Goal: Information Seeking & Learning: Learn about a topic

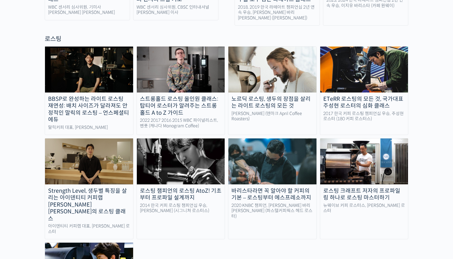
scroll to position [538, 0]
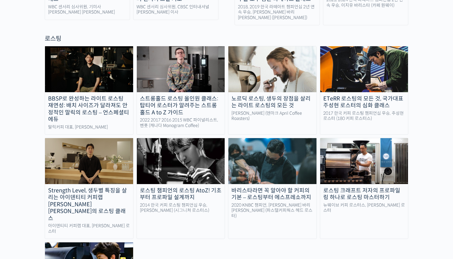
click at [251, 82] on link "노르딕 로스팅, 생두의 장점을 살리는 라이트 로스팅의 모든 것 [PERSON_NAME] (덴마크 April Coffee Roasters)" at bounding box center [272, 90] width 89 height 89
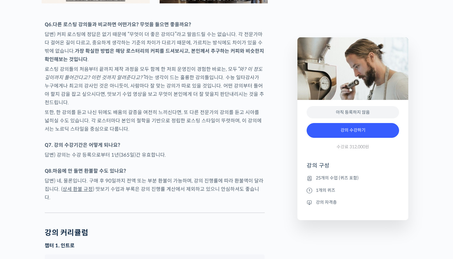
scroll to position [3055, 0]
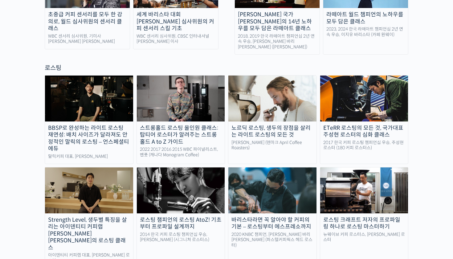
scroll to position [506, 0]
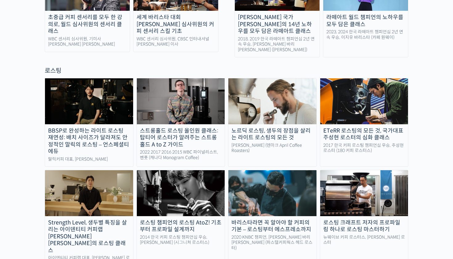
click at [172, 90] on img at bounding box center [181, 101] width 88 height 46
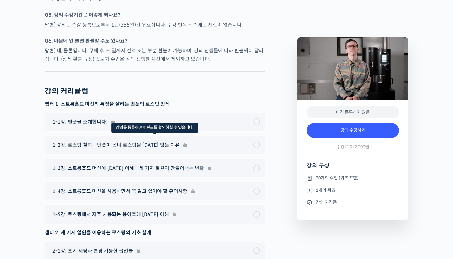
scroll to position [2909, 0]
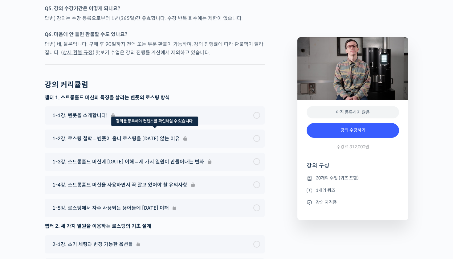
click at [103, 147] on div "1-2강. 로스팅 철학 – 벤풋이 옴니 로스팅을 하지 않는 이유" at bounding box center [155, 138] width 220 height 18
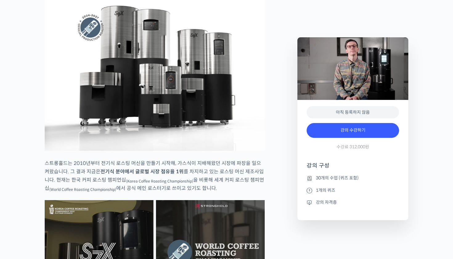
scroll to position [866, 0]
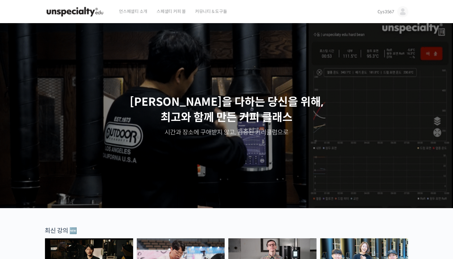
click at [206, 12] on span "커뮤니티 & 도구들" at bounding box center [211, 11] width 32 height 23
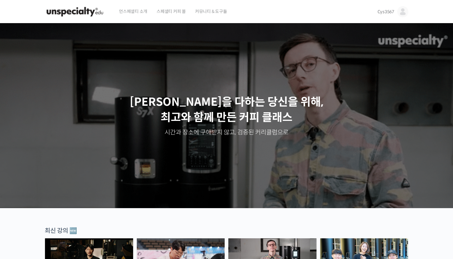
click at [176, 11] on span "스페셜티 커피 몰" at bounding box center [171, 11] width 29 height 23
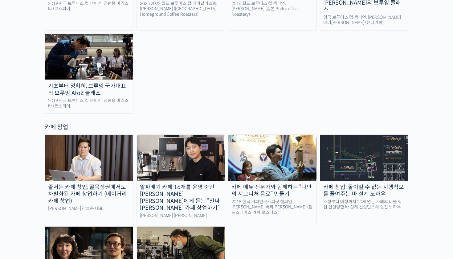
scroll to position [1150, 0]
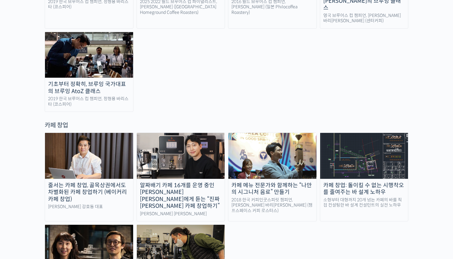
click at [280, 182] on div "카페 메뉴 전문가와 함께하는 “나만의 시그니처 음료” 만들기" at bounding box center [272, 189] width 88 height 14
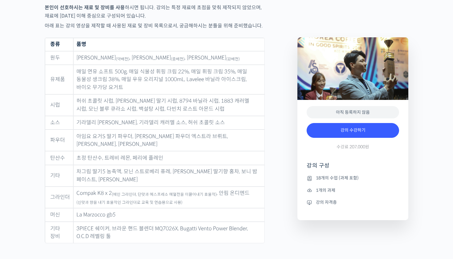
scroll to position [2411, 0]
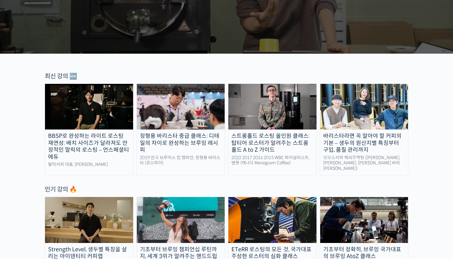
scroll to position [81, 0]
